Goal: Information Seeking & Learning: Check status

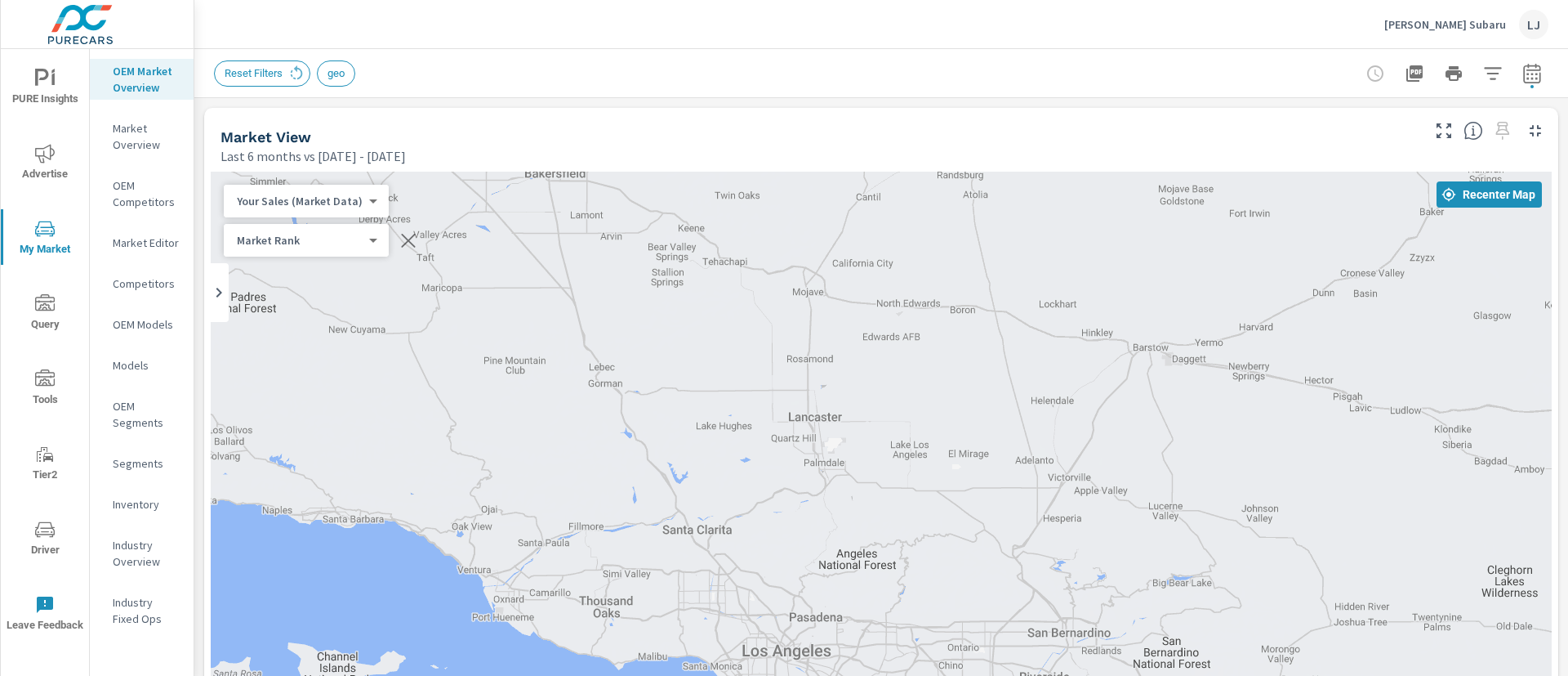
scroll to position [1, 0]
click at [44, 98] on span "PURE Insights" at bounding box center [45, 89] width 79 height 40
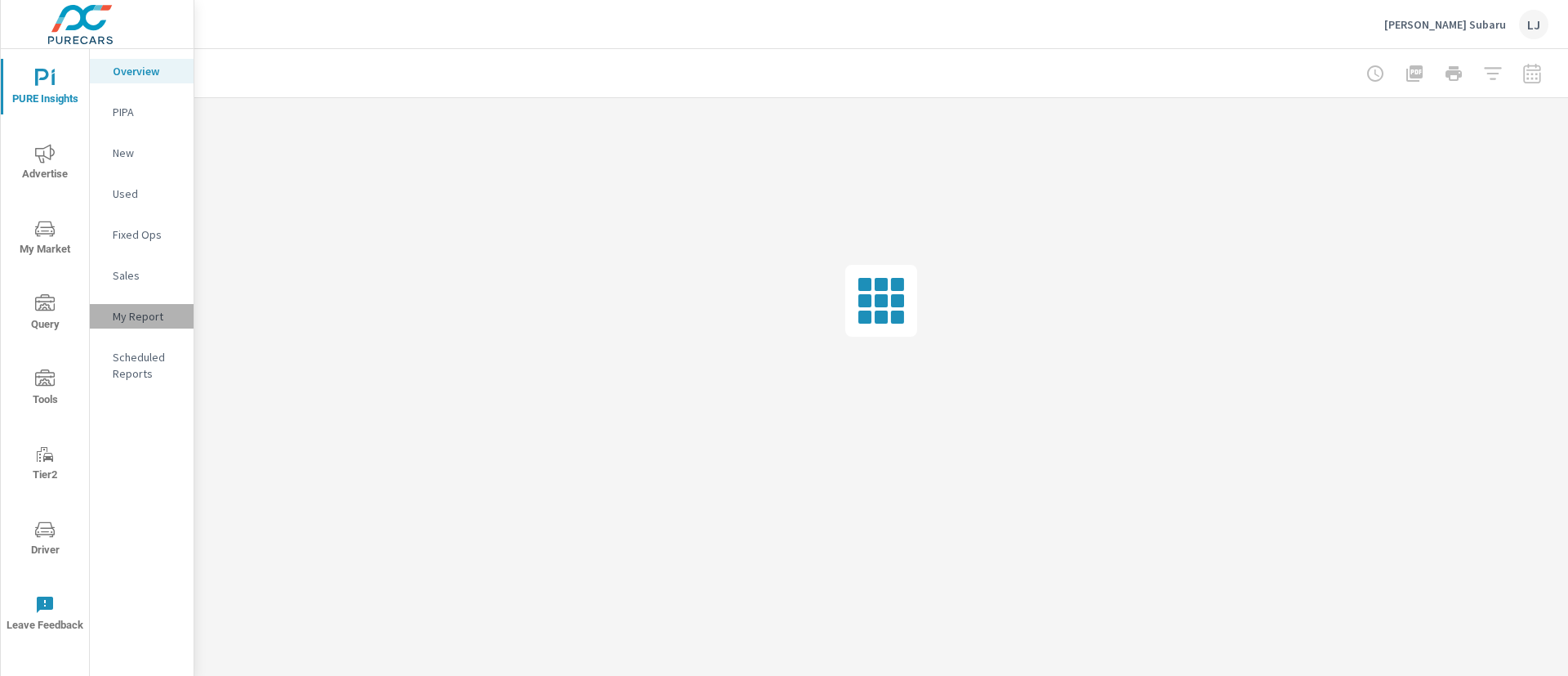
click at [131, 312] on p "My Report" at bounding box center [147, 316] width 68 height 17
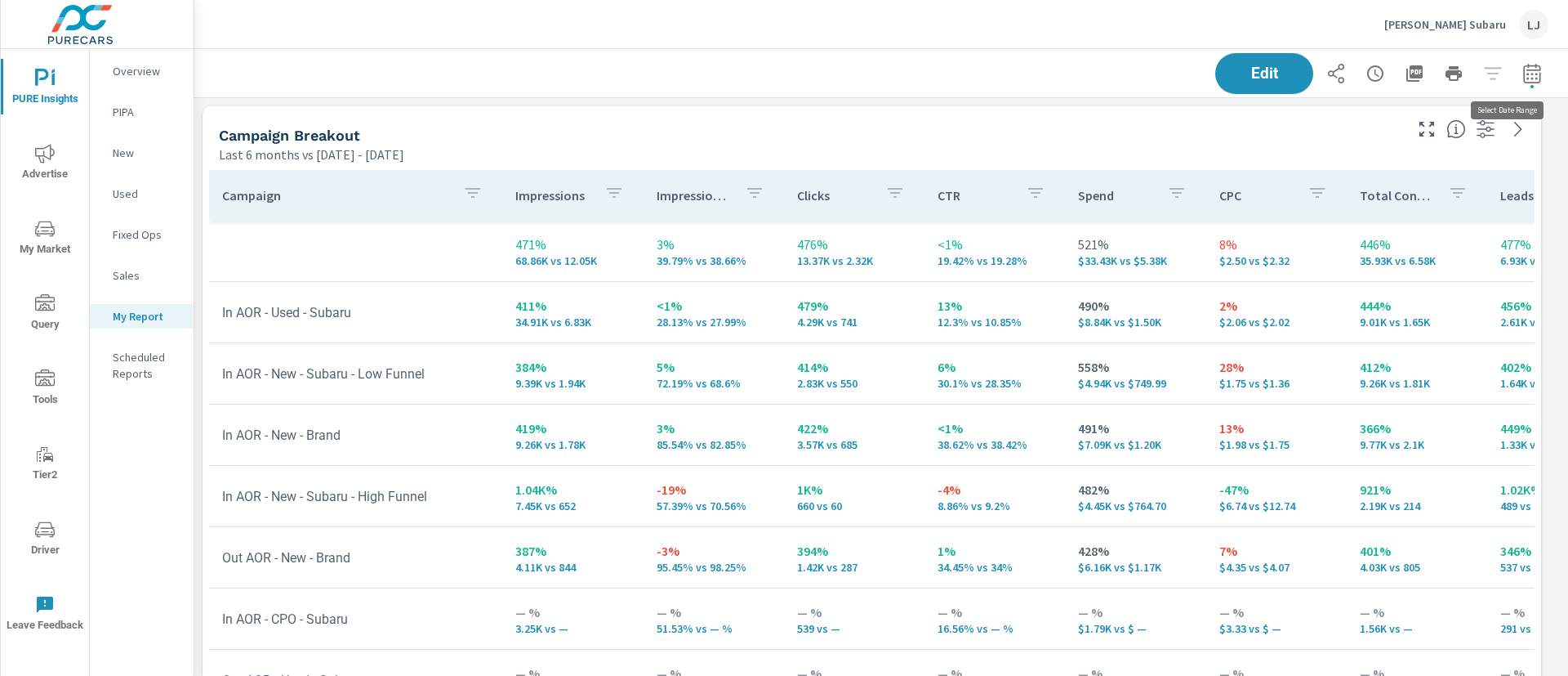
click at [1523, 82] on icon "button" at bounding box center [1532, 72] width 17 height 19
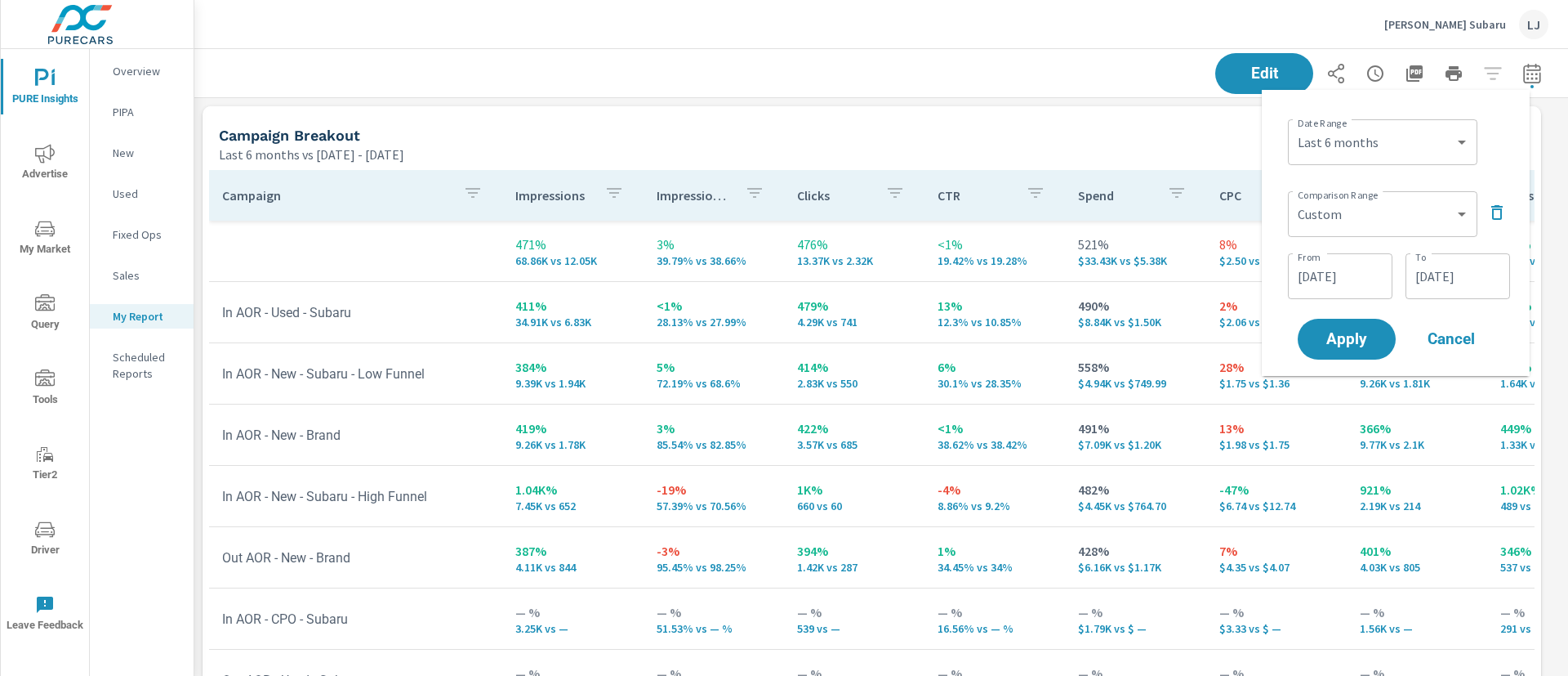
scroll to position [3429, 1393]
click at [1448, 133] on select "Custom [DATE] Last week Last 7 days Last 14 days Last 30 days Last 45 days Last…" at bounding box center [1383, 141] width 176 height 32
click at [1295, 126] on select "Custom [DATE] Last week Last 7 days Last 14 days Last 30 days Last 45 days Last…" at bounding box center [1383, 141] width 176 height 32
select select "Last month"
click at [1374, 214] on select "Custom Previous period Previous month Previous year" at bounding box center [1383, 213] width 176 height 32
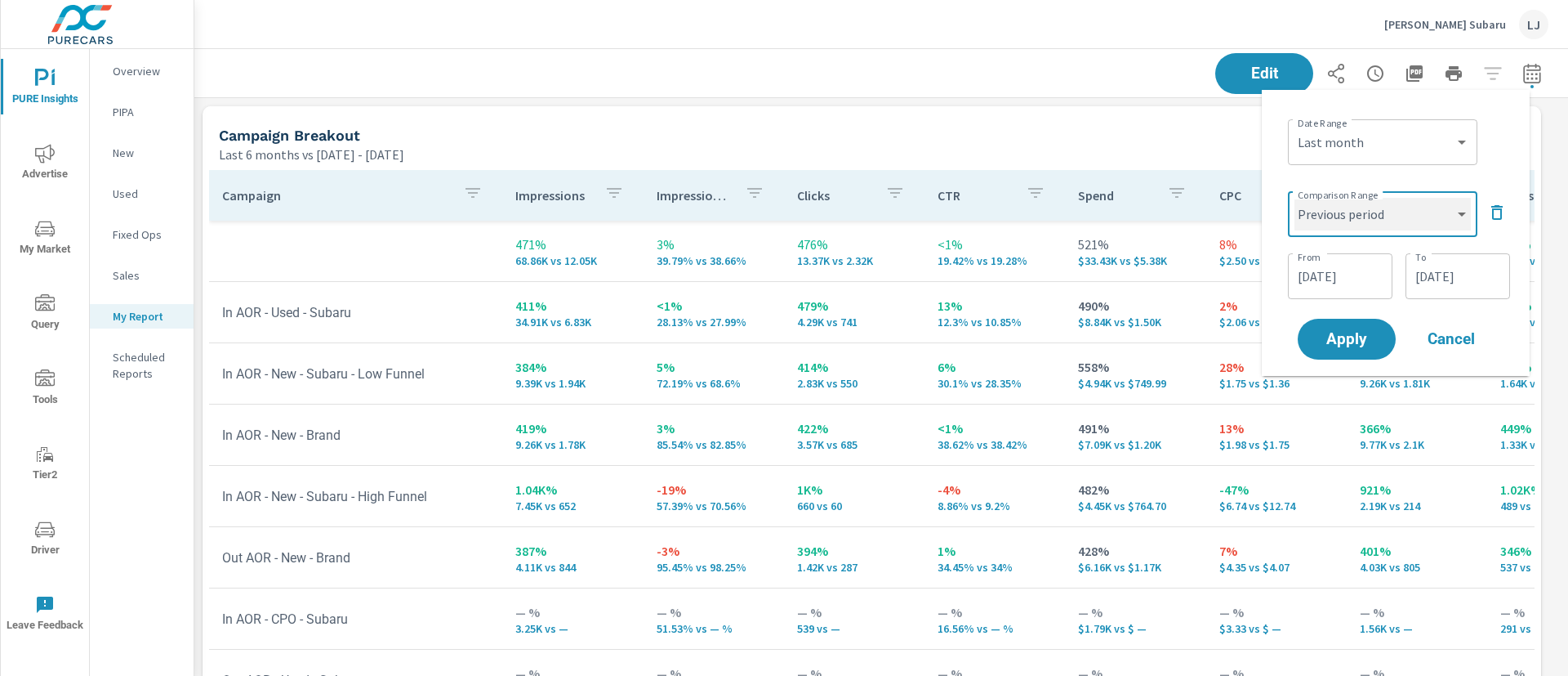
click at [1295, 197] on select "Custom Previous period Previous month Previous year" at bounding box center [1383, 213] width 176 height 32
select select "Previous period"
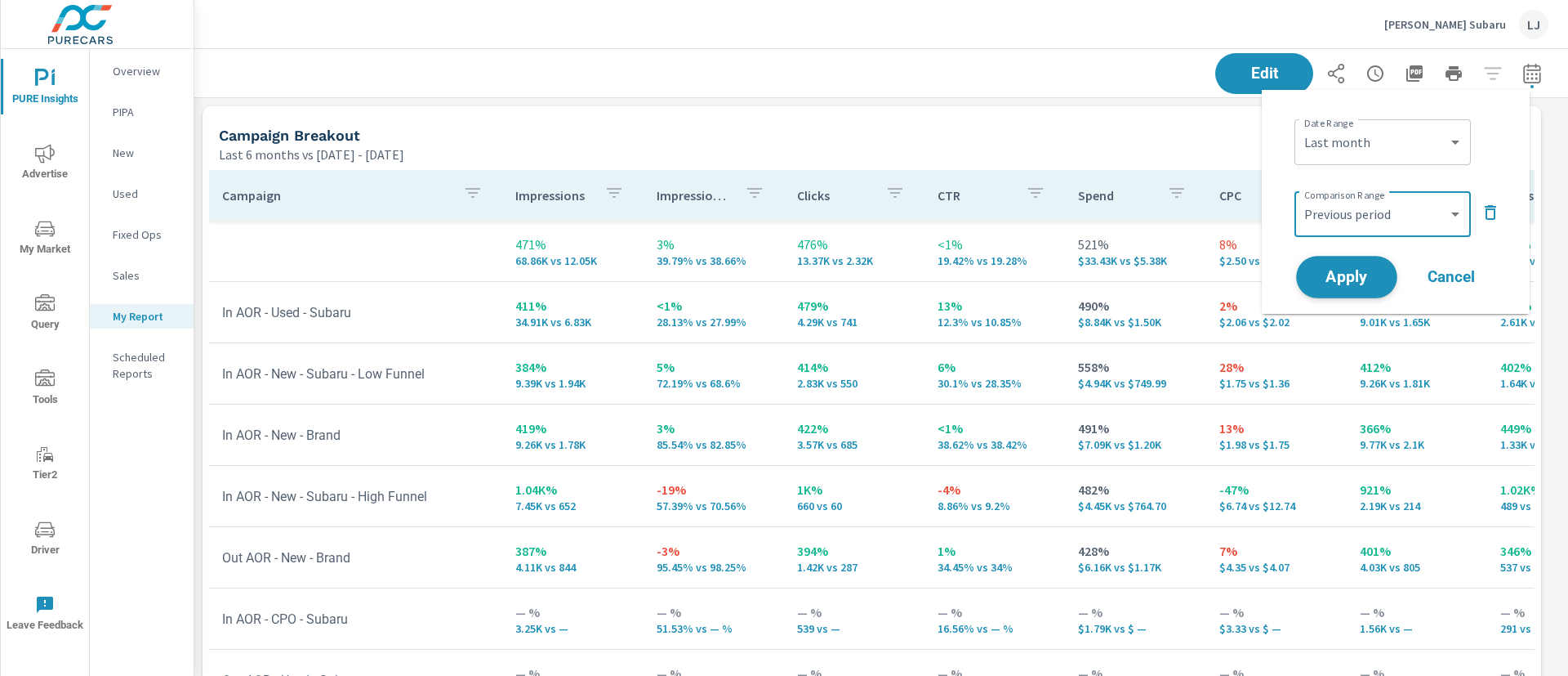
click at [1350, 278] on span "Apply" at bounding box center [1346, 278] width 67 height 16
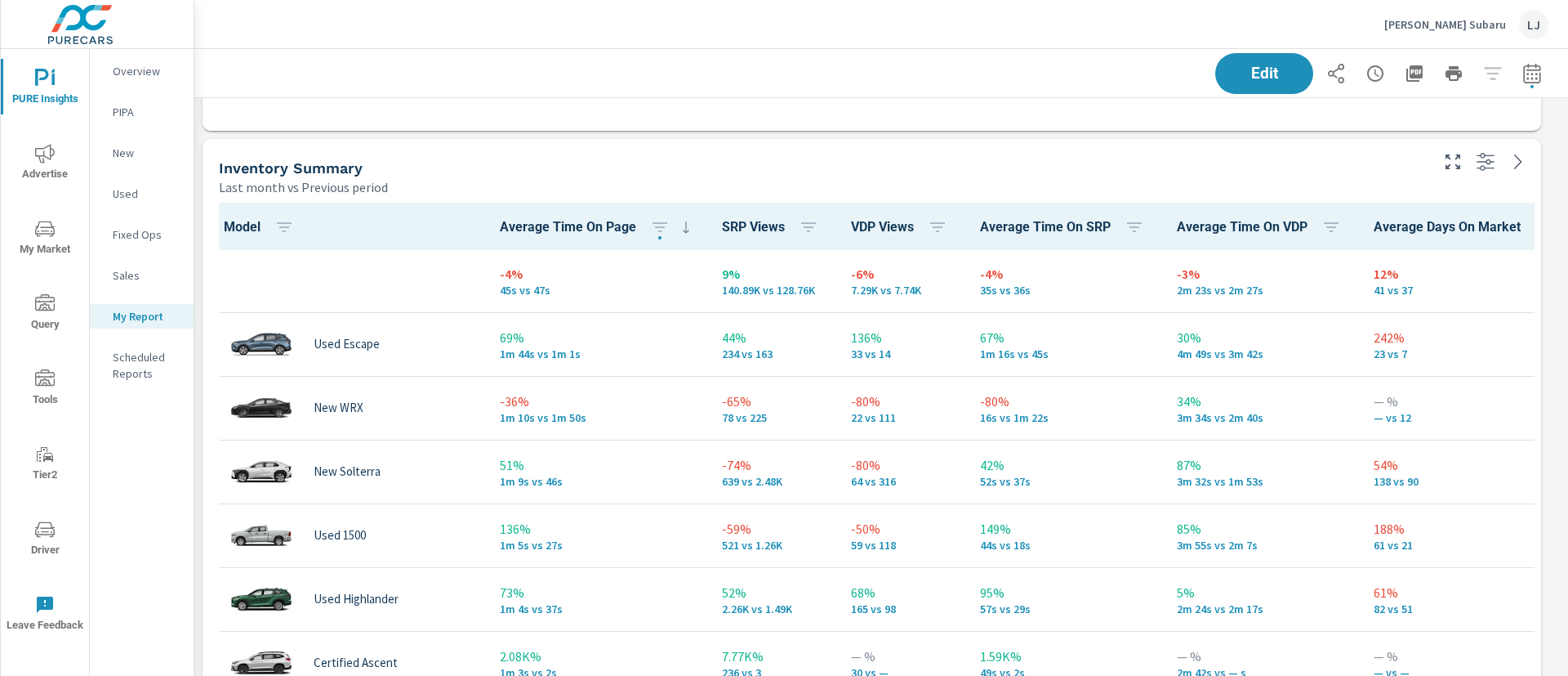
scroll to position [2226, 0]
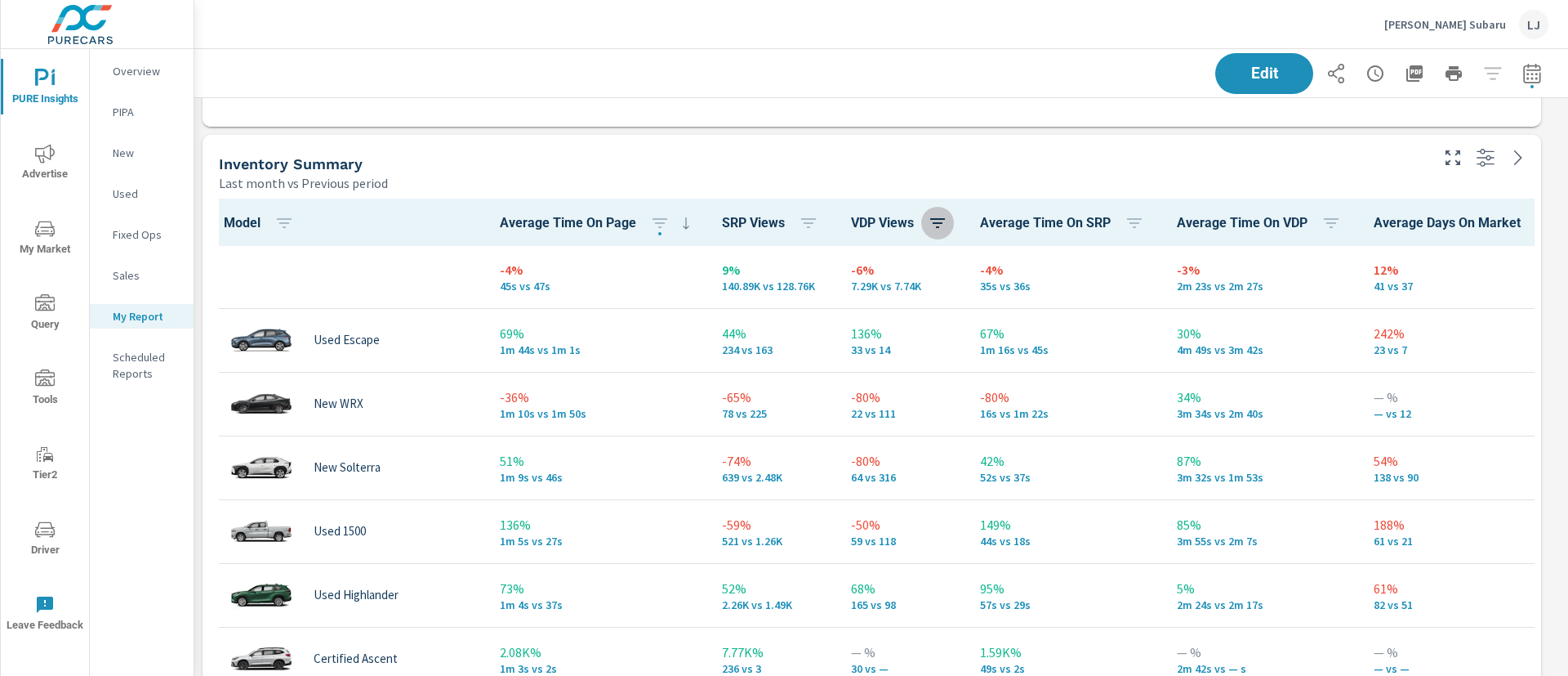
click at [928, 231] on icon "button" at bounding box center [938, 223] width 19 height 19
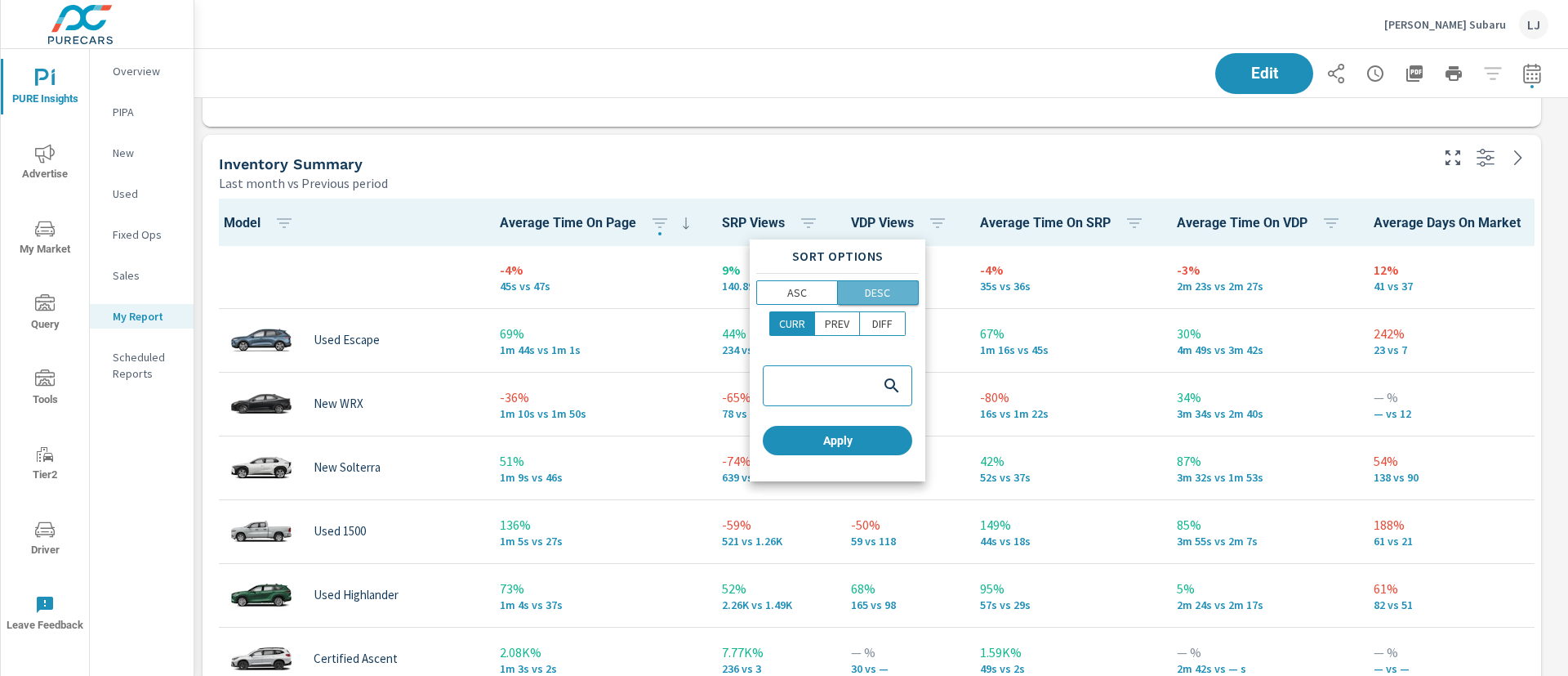
click at [891, 281] on button "DESC" at bounding box center [879, 293] width 82 height 24
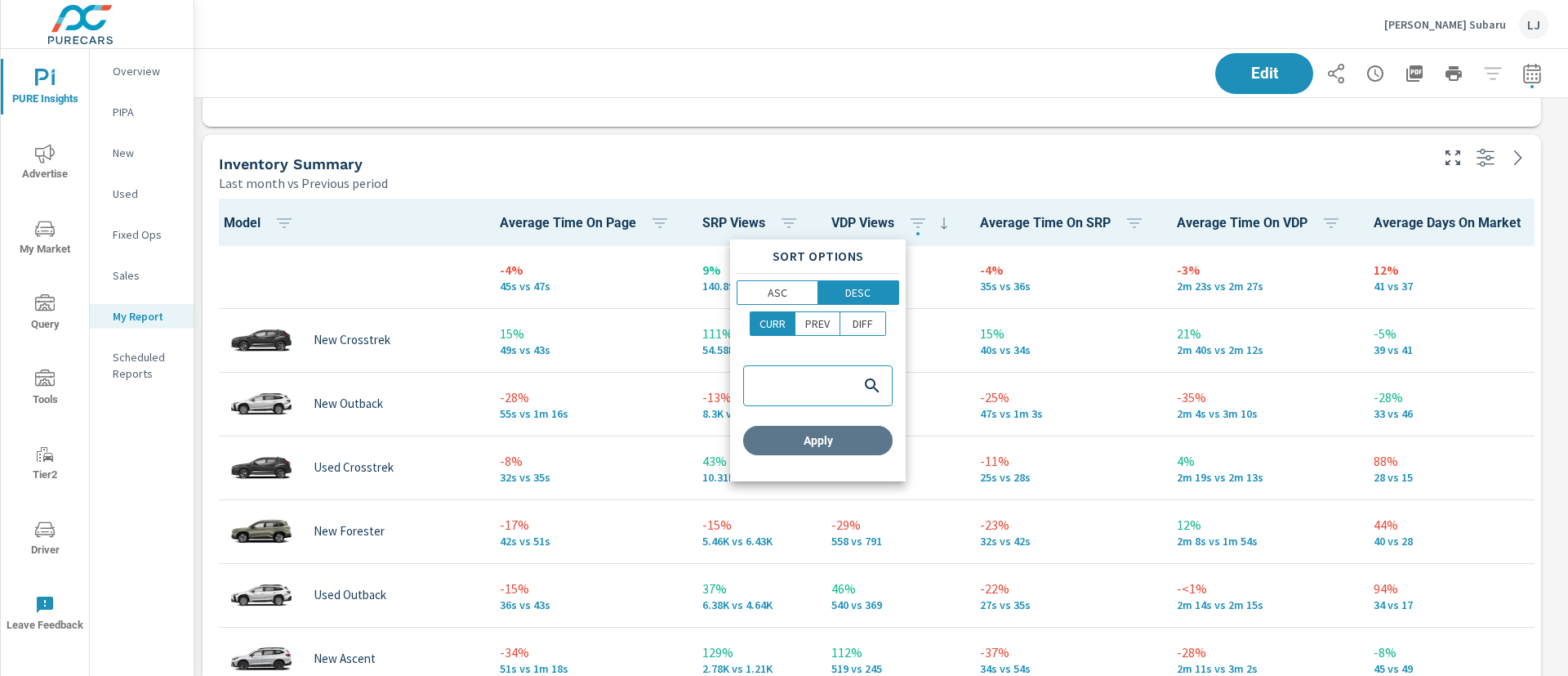
click at [847, 446] on span "Apply" at bounding box center [818, 440] width 136 height 15
